Goal: Information Seeking & Learning: Learn about a topic

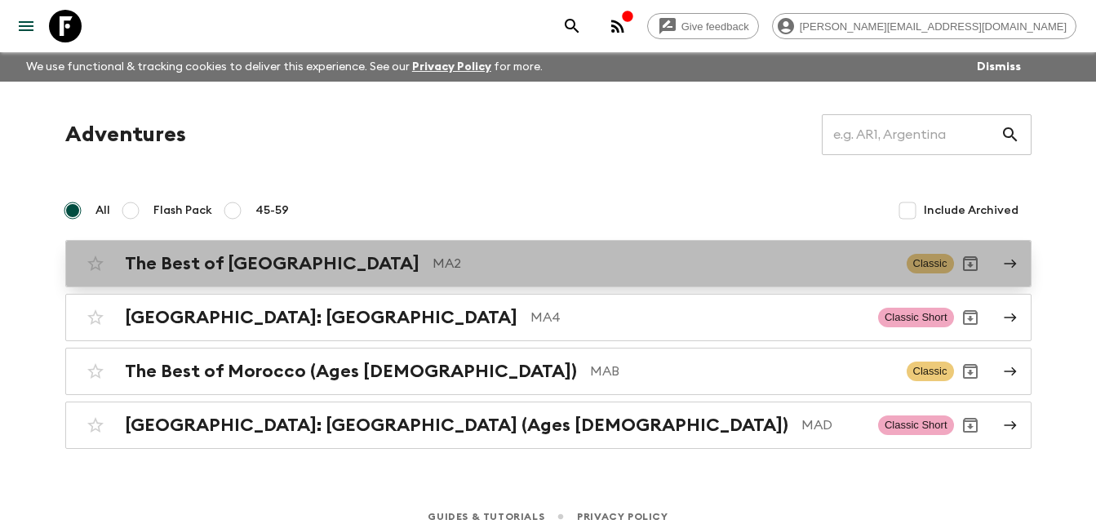
click at [229, 267] on h2 "The Best of [GEOGRAPHIC_DATA]" at bounding box center [272, 263] width 295 height 21
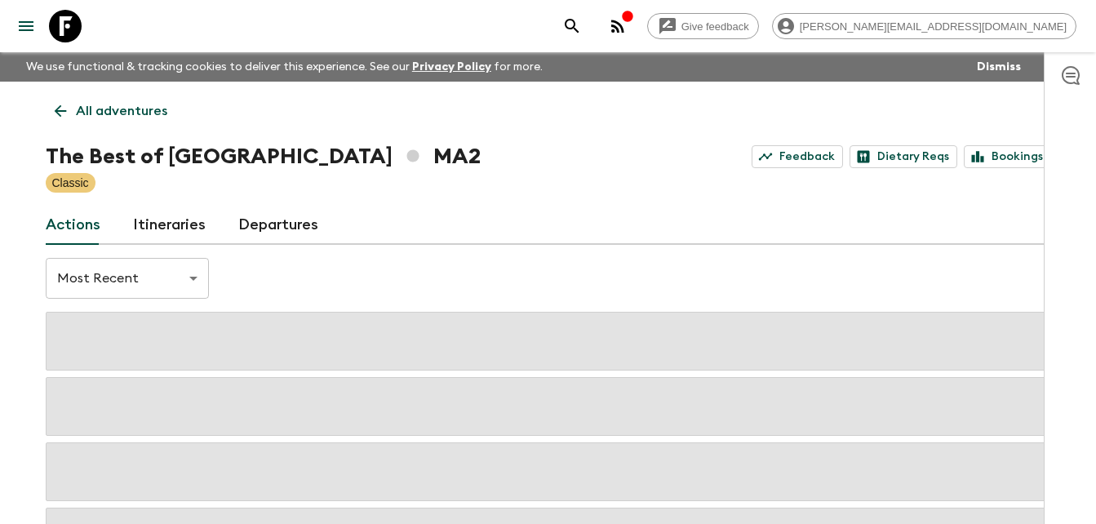
click at [166, 219] on link "Itineraries" at bounding box center [169, 225] width 73 height 39
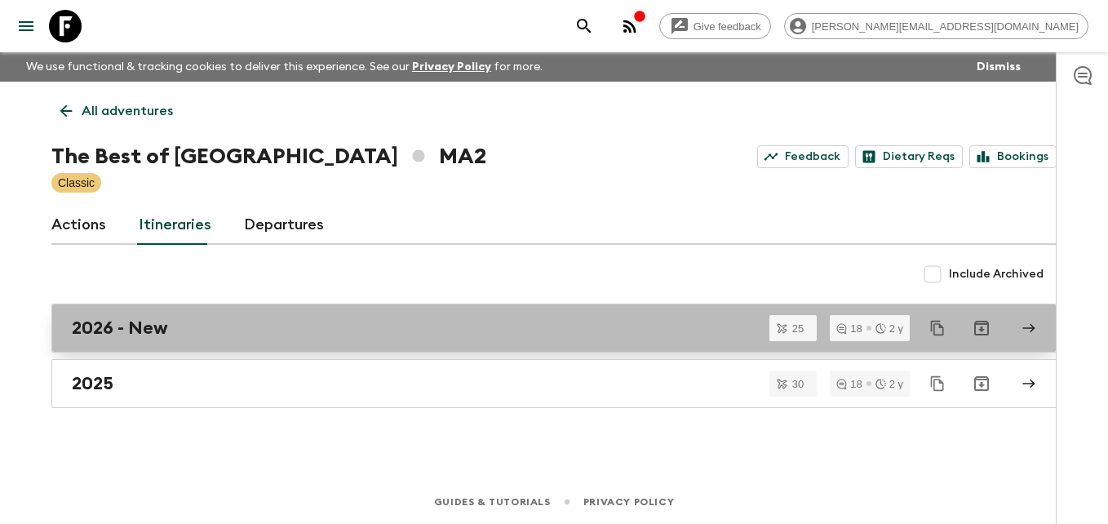
click at [124, 328] on h2 "2026 - New" at bounding box center [120, 327] width 96 height 21
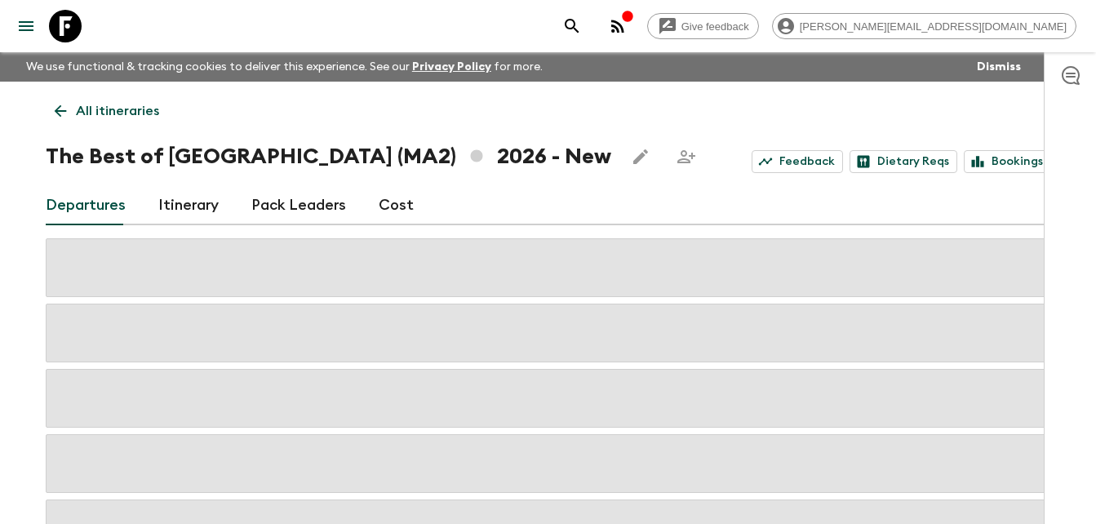
click at [194, 208] on link "Itinerary" at bounding box center [188, 205] width 60 height 39
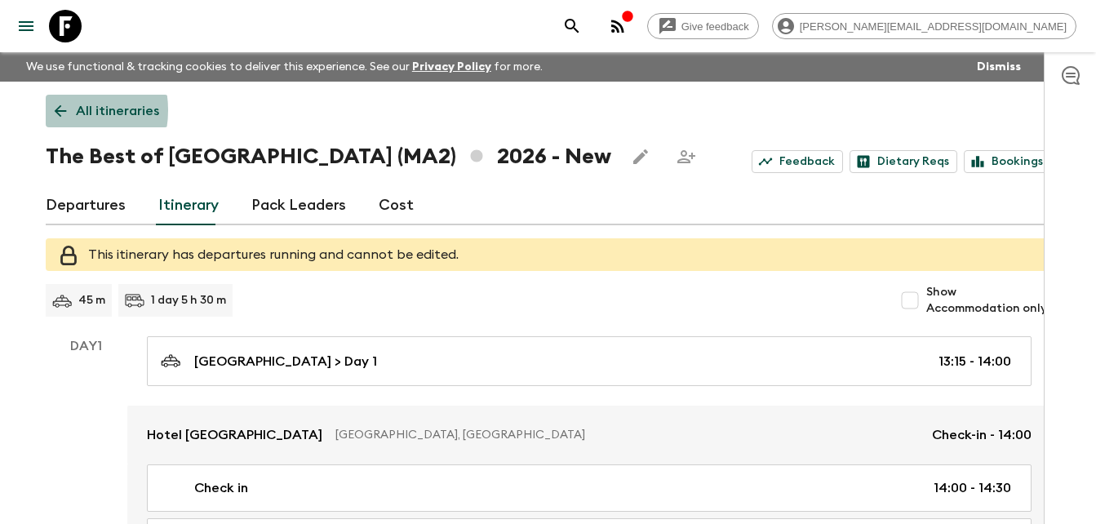
click at [59, 110] on icon at bounding box center [60, 111] width 18 height 18
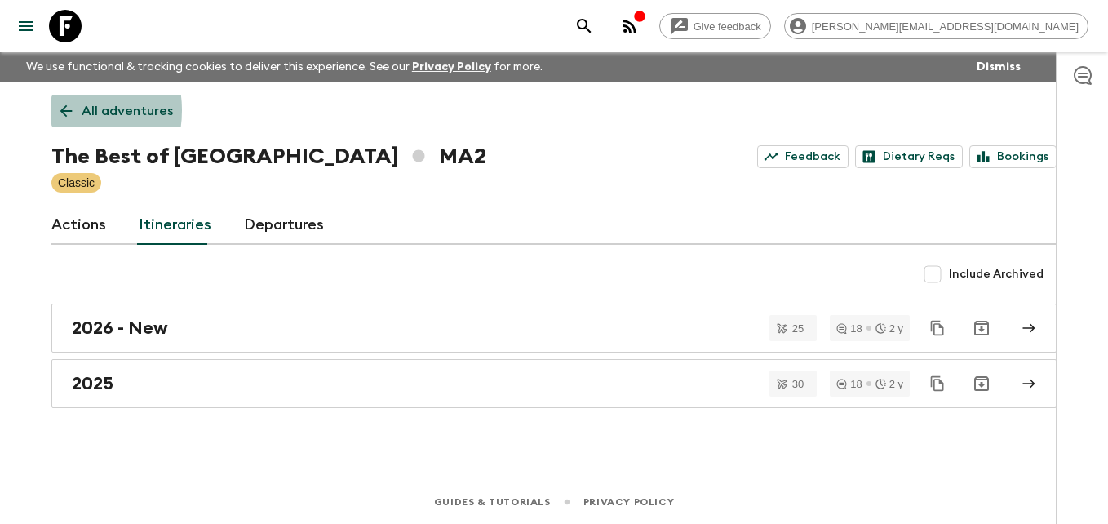
click at [59, 110] on icon at bounding box center [66, 111] width 18 height 18
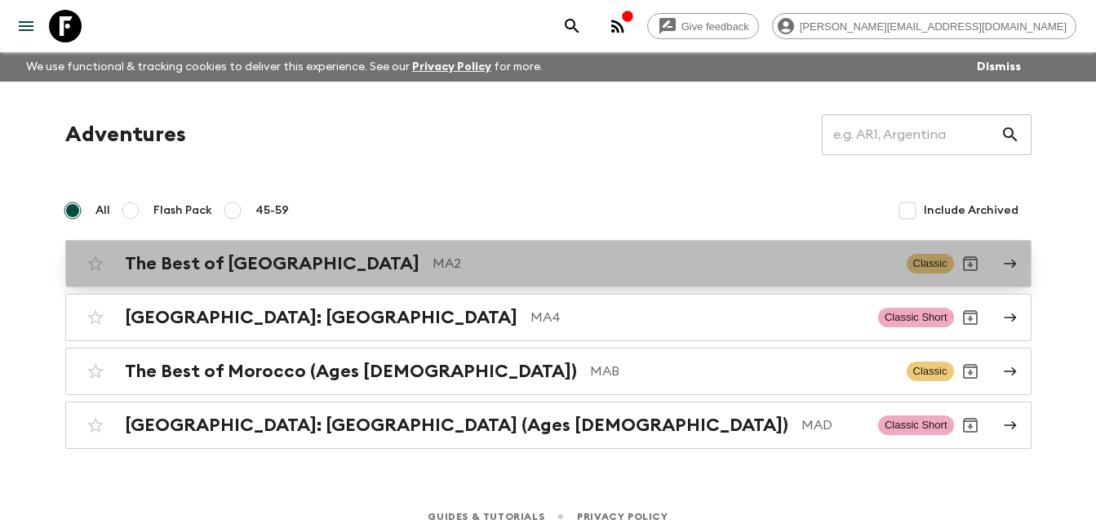
click at [210, 261] on h2 "The Best of [GEOGRAPHIC_DATA]" at bounding box center [272, 263] width 295 height 21
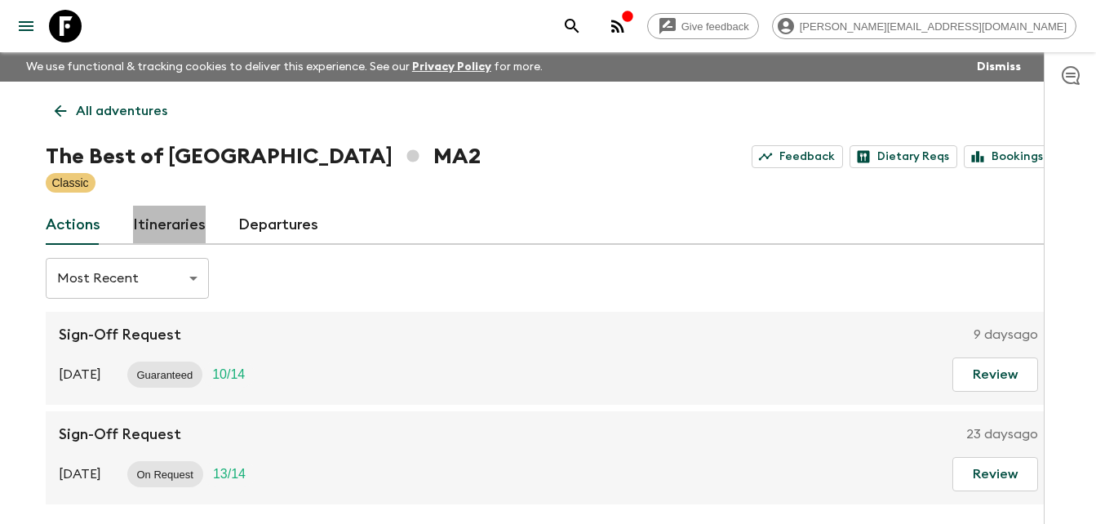
click at [169, 224] on link "Itineraries" at bounding box center [169, 225] width 73 height 39
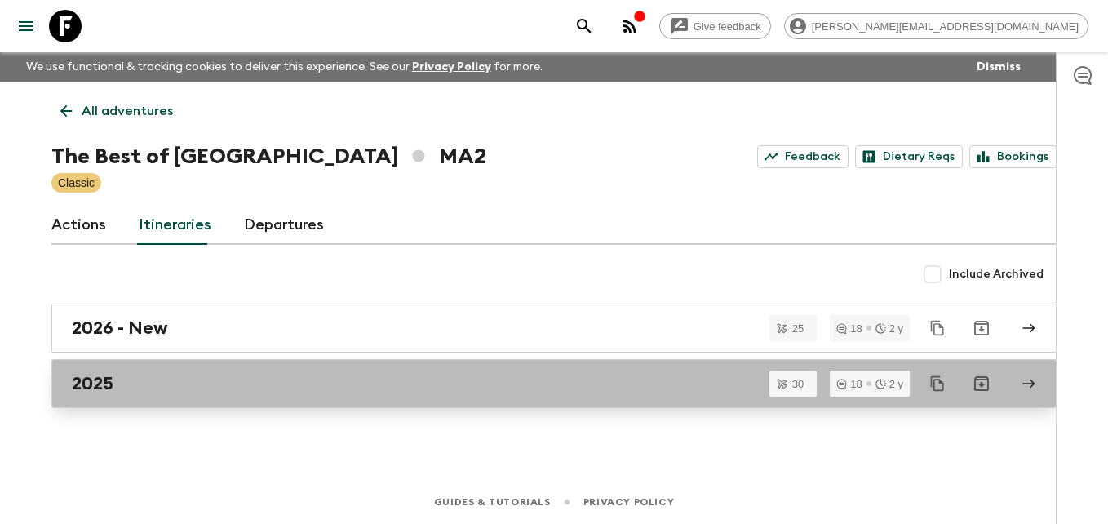
click at [113, 390] on h2 "2025" at bounding box center [93, 383] width 42 height 21
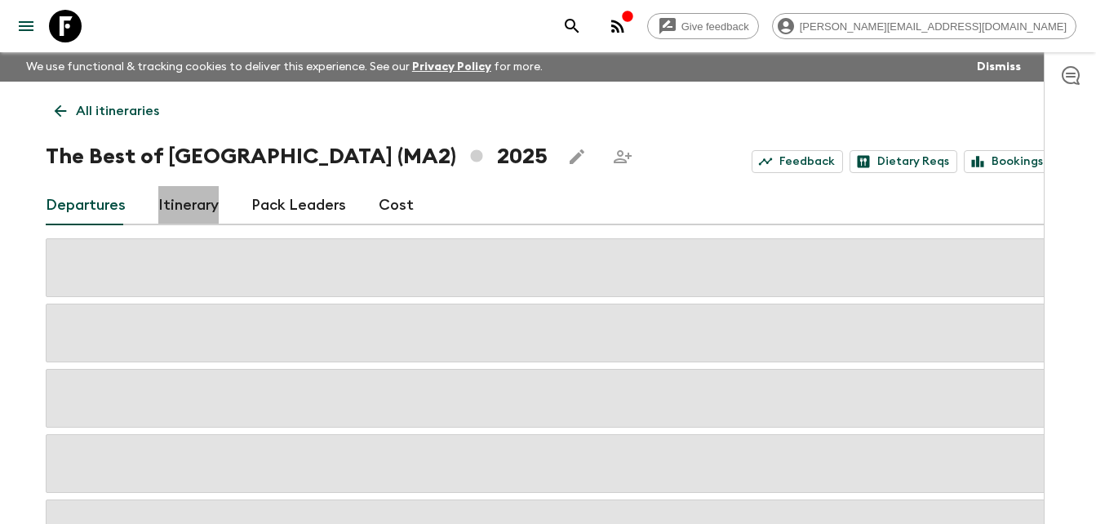
click at [182, 208] on link "Itinerary" at bounding box center [188, 205] width 60 height 39
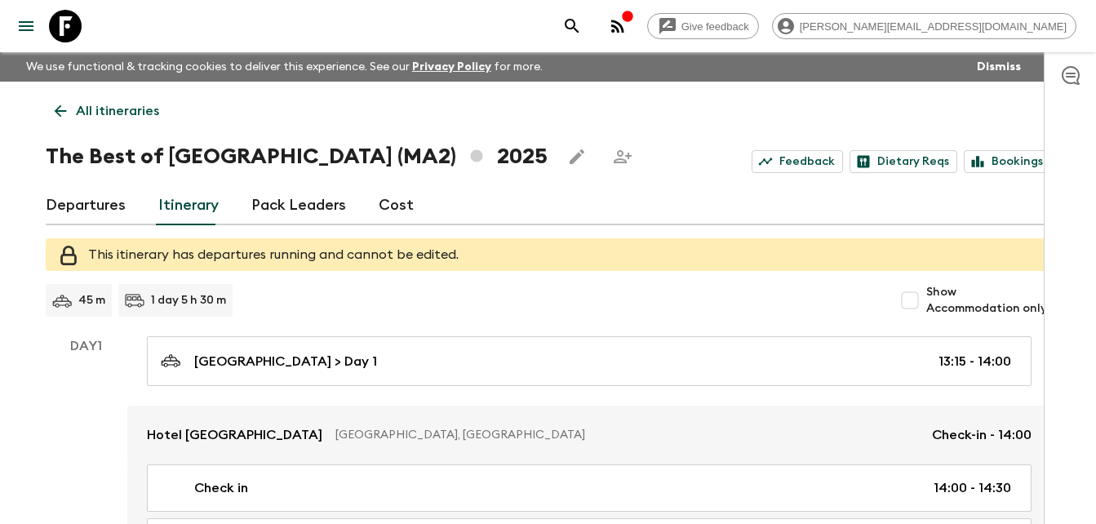
click at [53, 109] on icon at bounding box center [60, 111] width 18 height 18
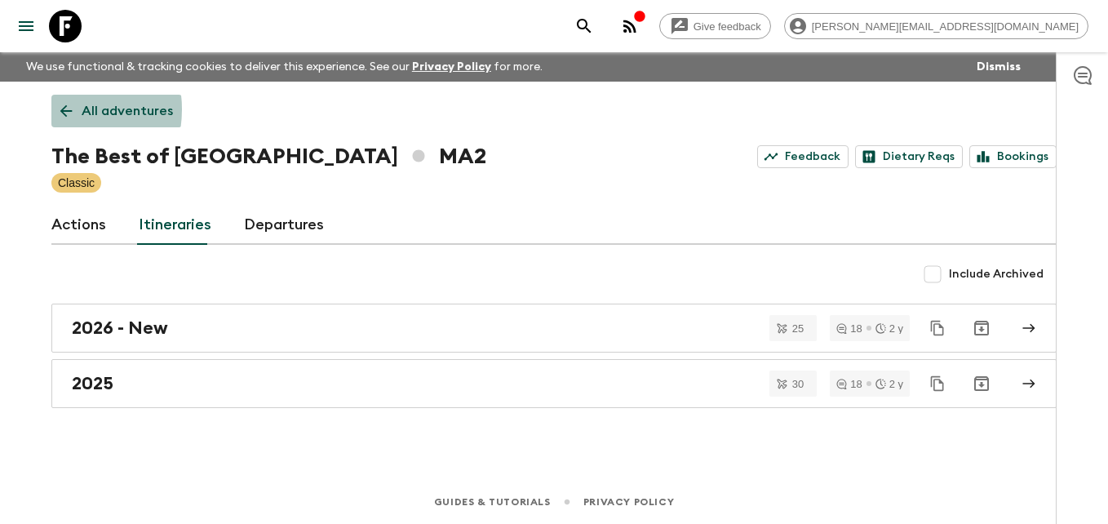
click at [53, 109] on link "All adventures" at bounding box center [116, 111] width 131 height 33
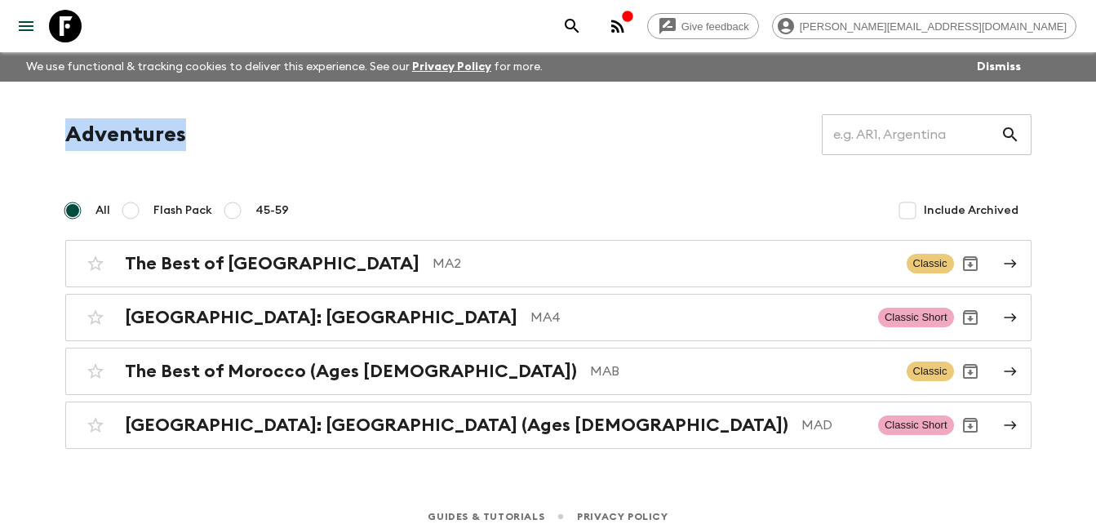
drag, startPoint x: 53, startPoint y: 109, endPoint x: 592, endPoint y: 149, distance: 540.8
click at [592, 149] on div "Adventures ​ All Flash Pack 45-59 Include Archived The Best of [GEOGRAPHIC_DATA…" at bounding box center [548, 265] width 1044 height 367
drag, startPoint x: 592, startPoint y: 149, endPoint x: 697, endPoint y: 146, distance: 104.5
click at [697, 146] on div "Adventures ​" at bounding box center [548, 134] width 966 height 41
click at [624, 28] on icon "button" at bounding box center [617, 26] width 13 height 13
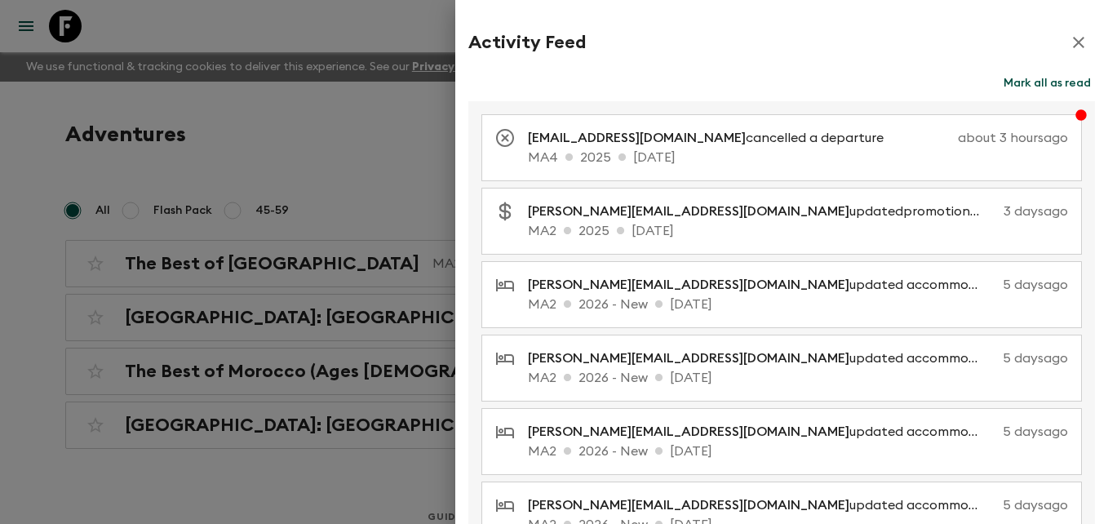
click at [279, 127] on div at bounding box center [554, 262] width 1108 height 524
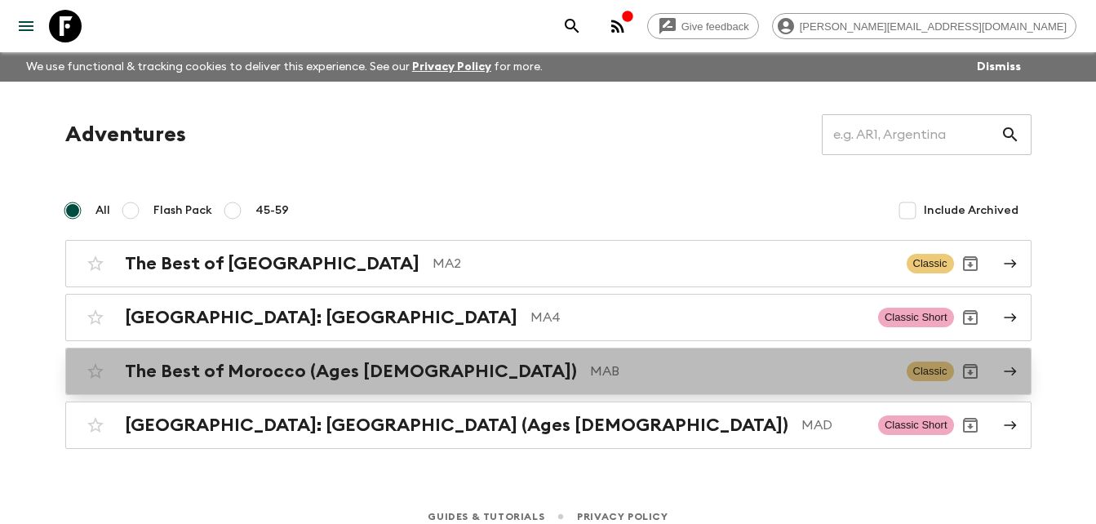
click at [273, 379] on h2 "The Best of Morocco (Ages [DEMOGRAPHIC_DATA])" at bounding box center [351, 371] width 452 height 21
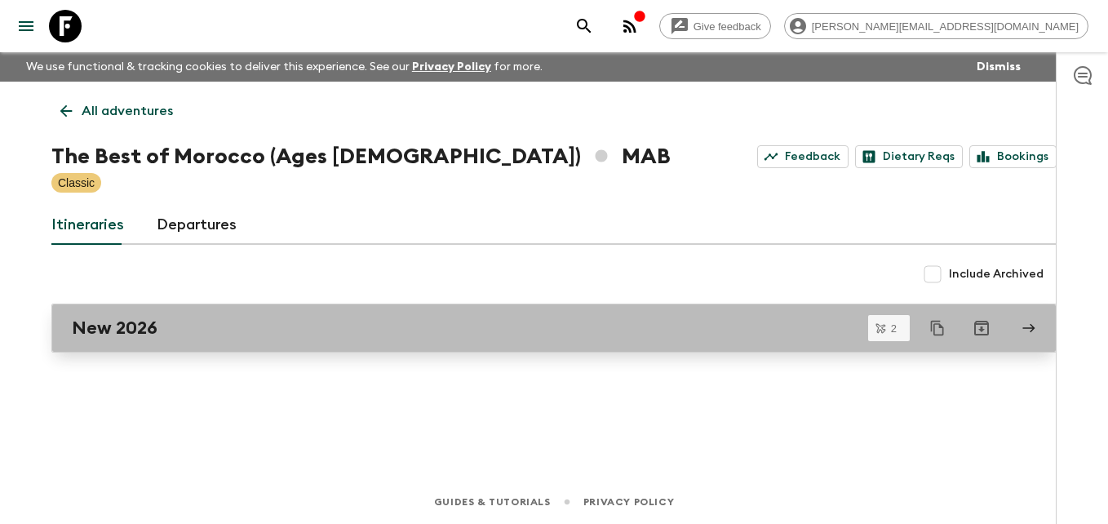
click at [132, 323] on h2 "New 2026" at bounding box center [115, 327] width 86 height 21
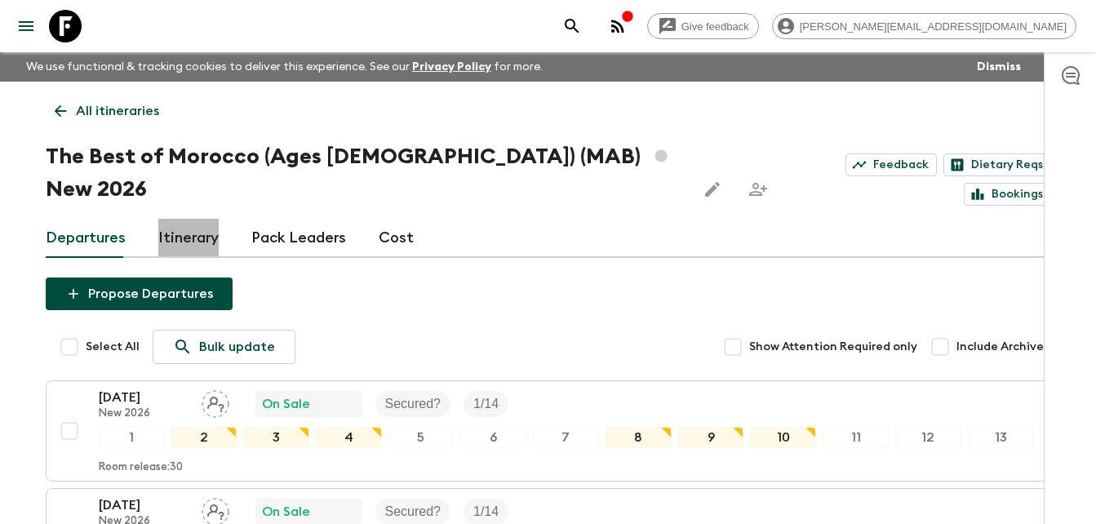
click at [201, 219] on link "Itinerary" at bounding box center [188, 238] width 60 height 39
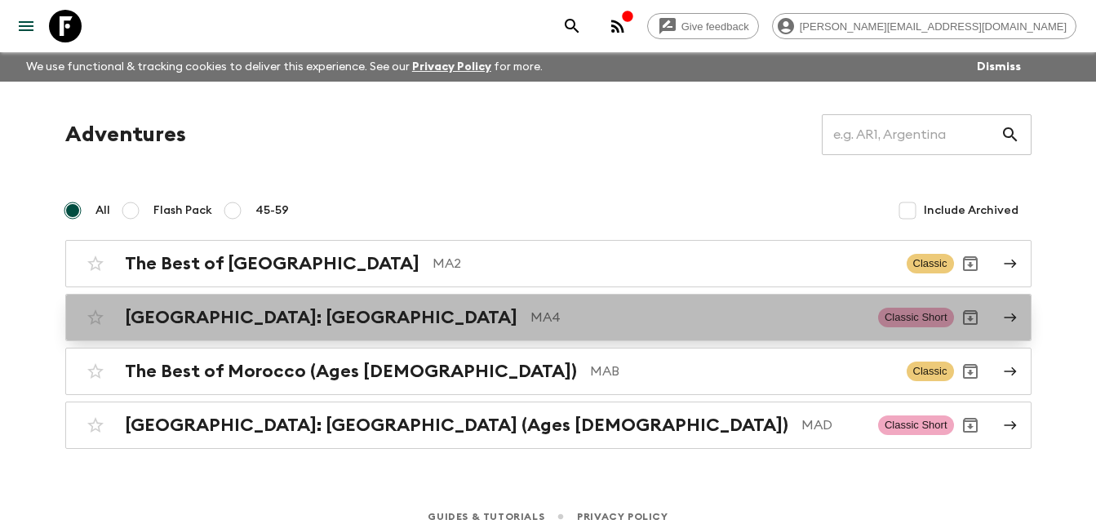
click at [277, 325] on h2 "[GEOGRAPHIC_DATA]: [GEOGRAPHIC_DATA]" at bounding box center [321, 317] width 392 height 21
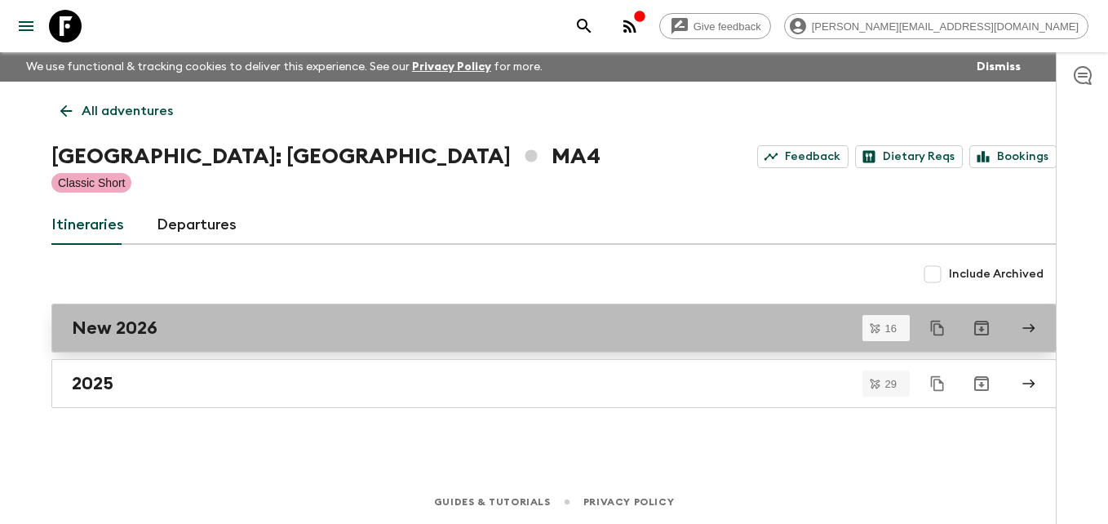
click at [134, 326] on h2 "New 2026" at bounding box center [115, 327] width 86 height 21
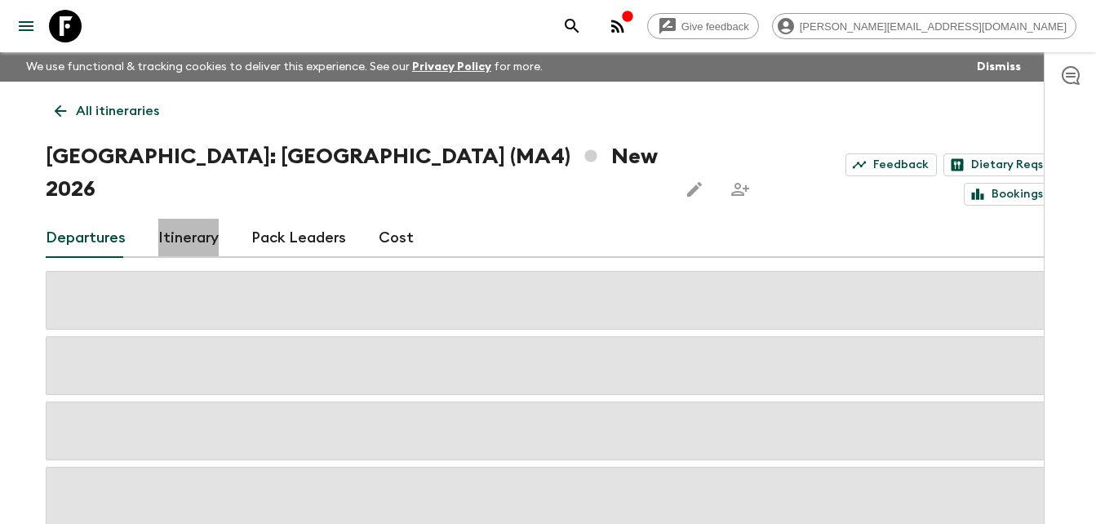
click at [189, 219] on link "Itinerary" at bounding box center [188, 238] width 60 height 39
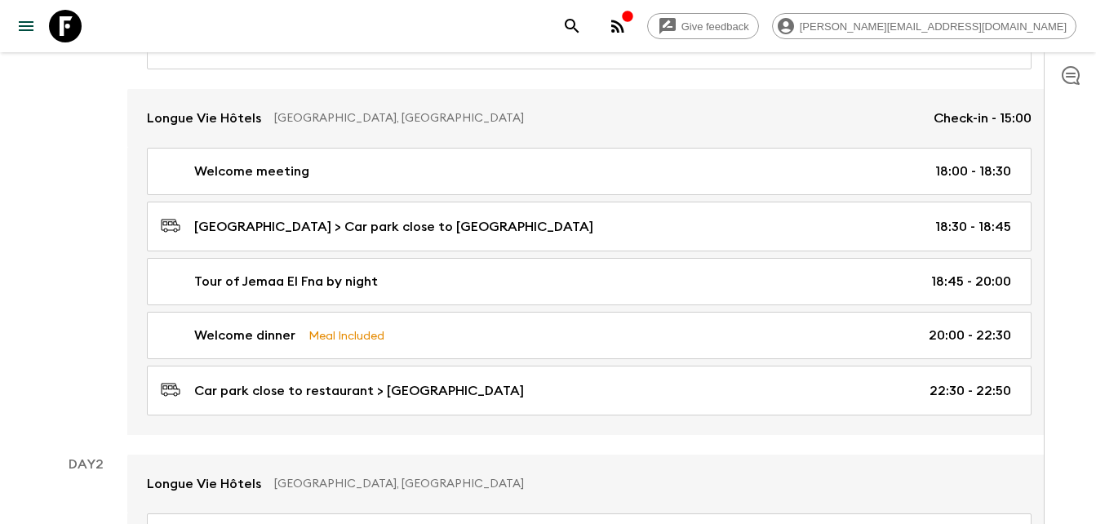
scroll to position [346, 0]
